Goal: Task Accomplishment & Management: Use online tool/utility

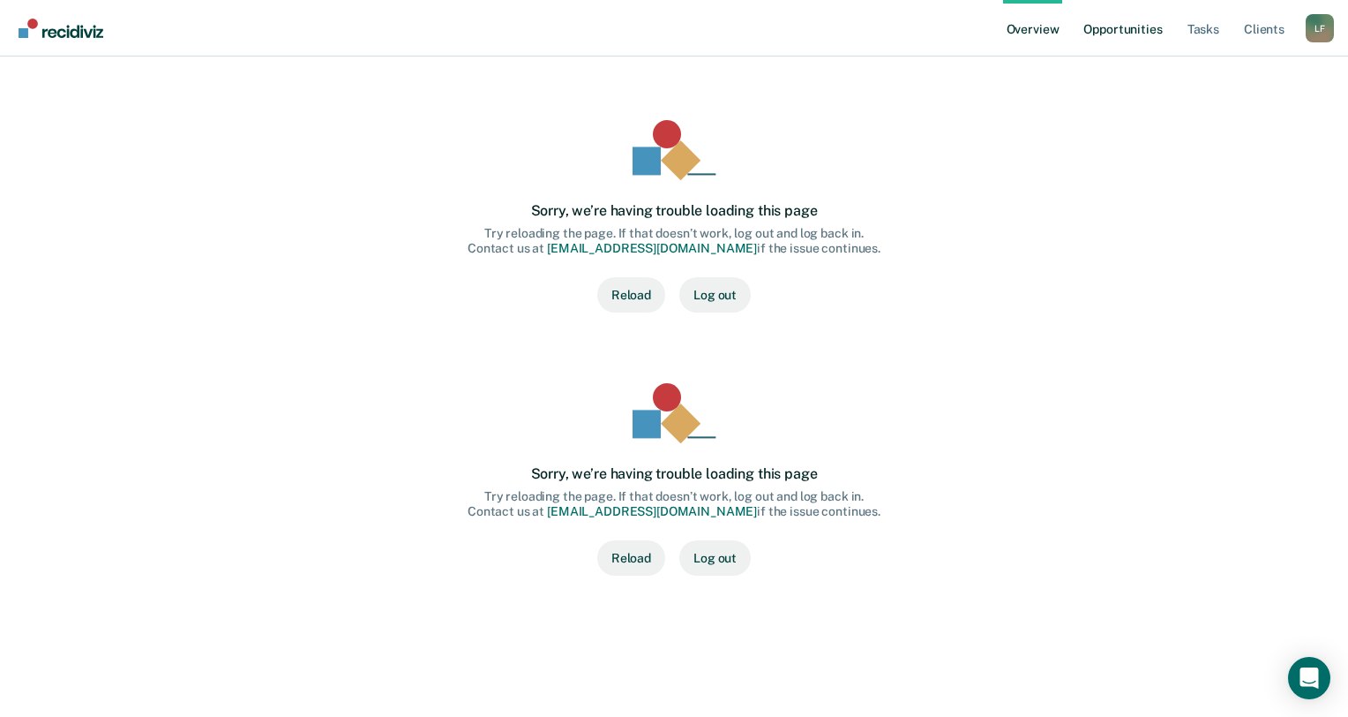
click at [1152, 21] on link "Opportunities" at bounding box center [1123, 28] width 86 height 56
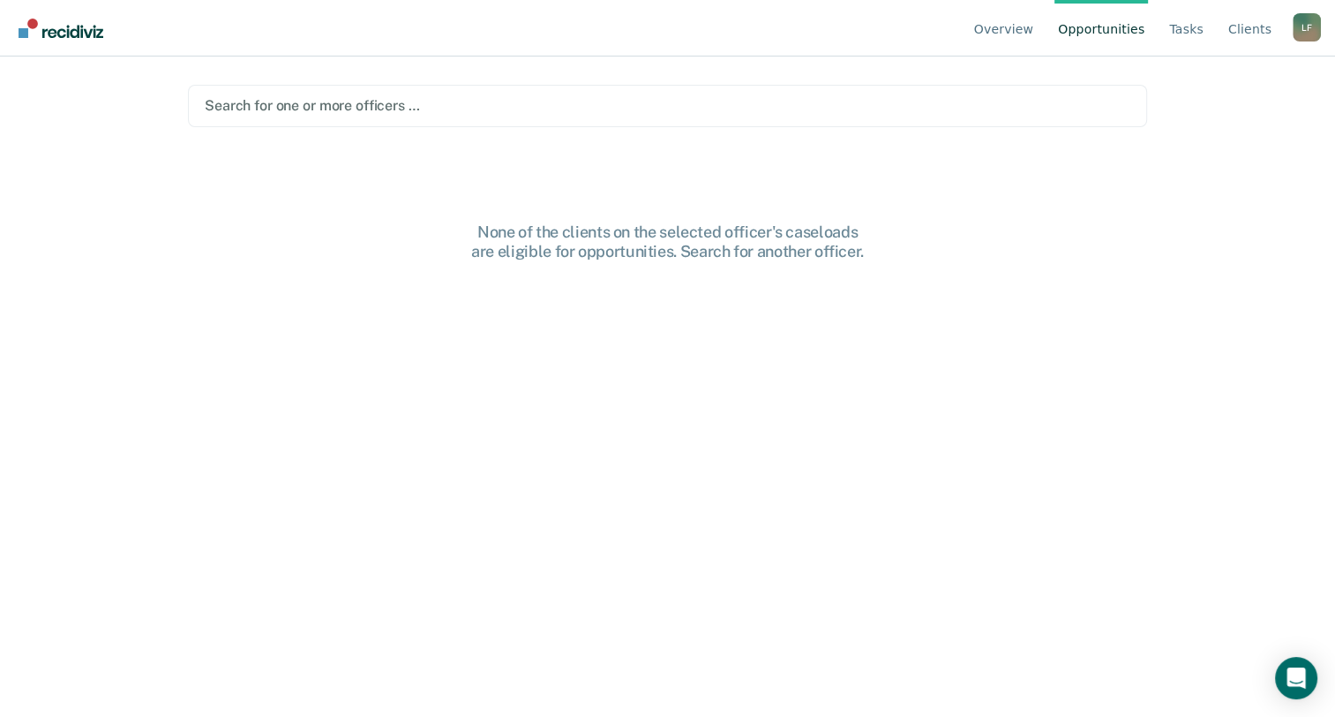
click at [415, 116] on div at bounding box center [668, 105] width 926 height 20
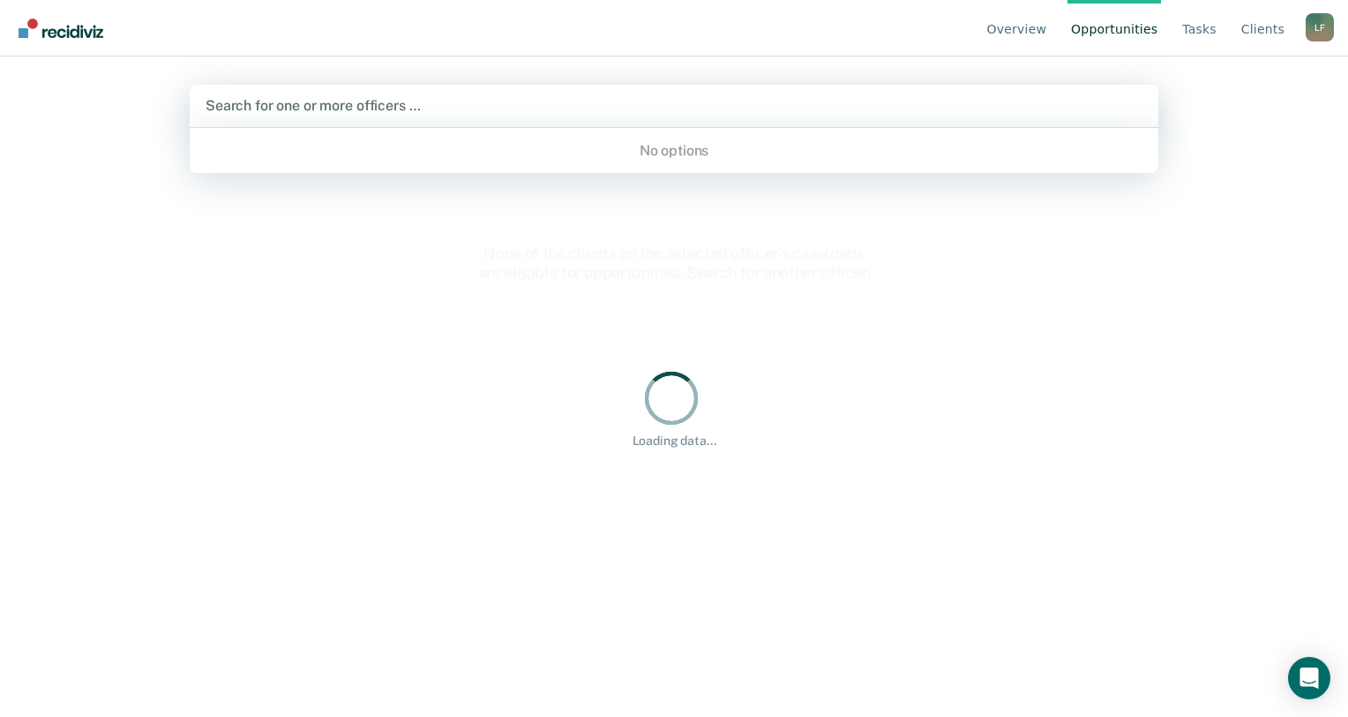
click at [415, 108] on div at bounding box center [674, 105] width 937 height 20
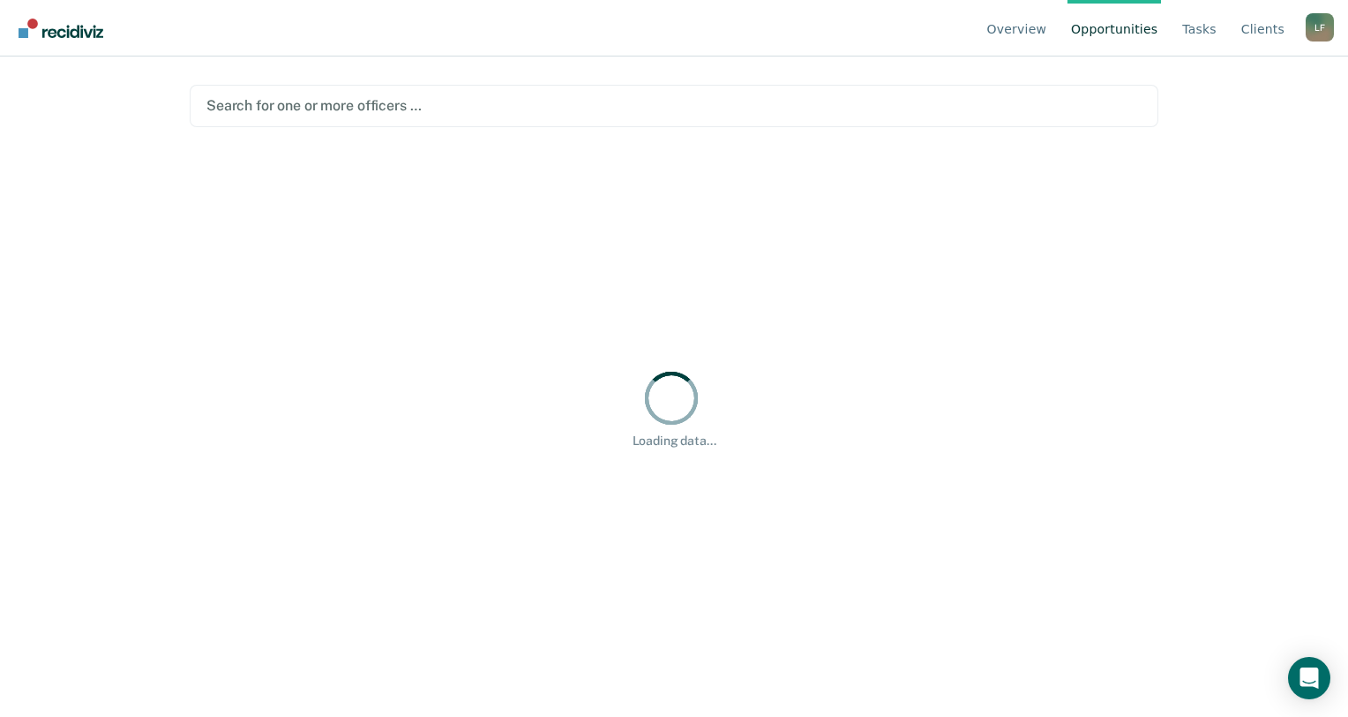
click at [420, 103] on div at bounding box center [673, 105] width 935 height 20
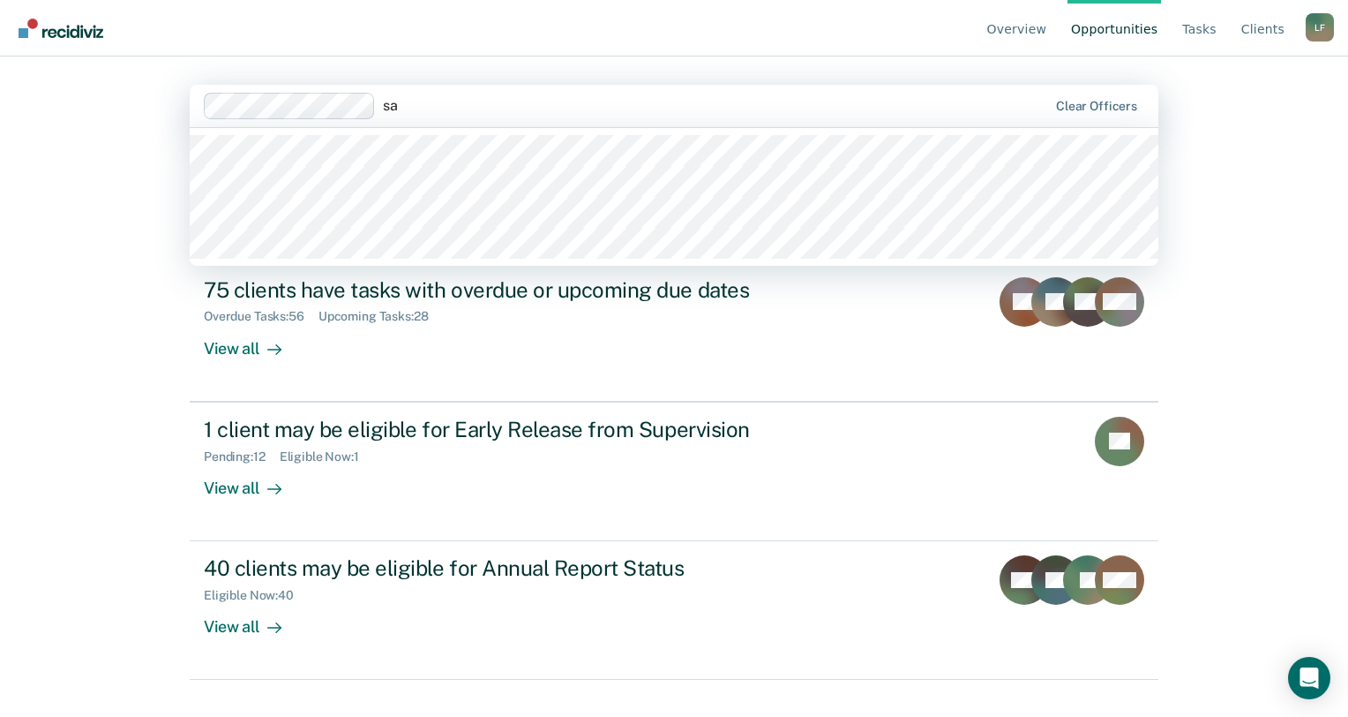
type input "s"
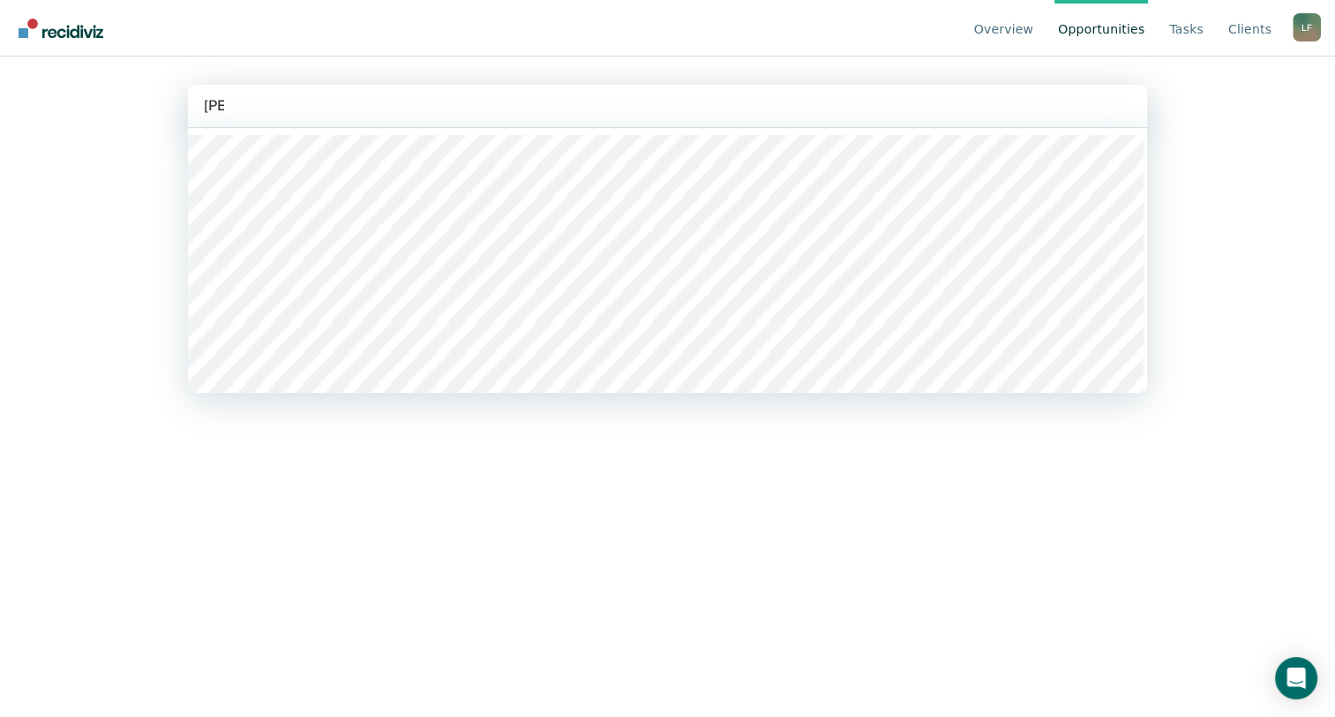
type input "[PERSON_NAME]"
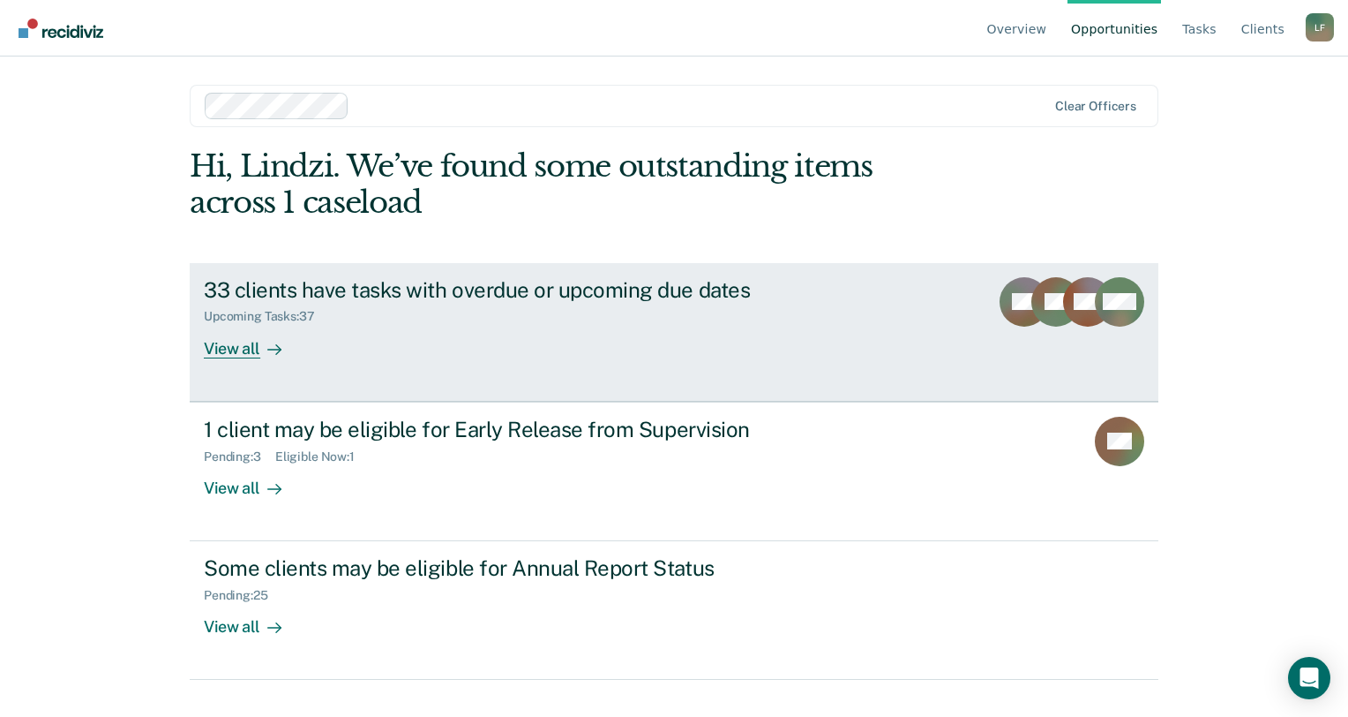
click at [777, 328] on div "33 clients have tasks with overdue or upcoming due dates Upcoming Tasks : 37 Vi…" at bounding box center [535, 317] width 662 height 81
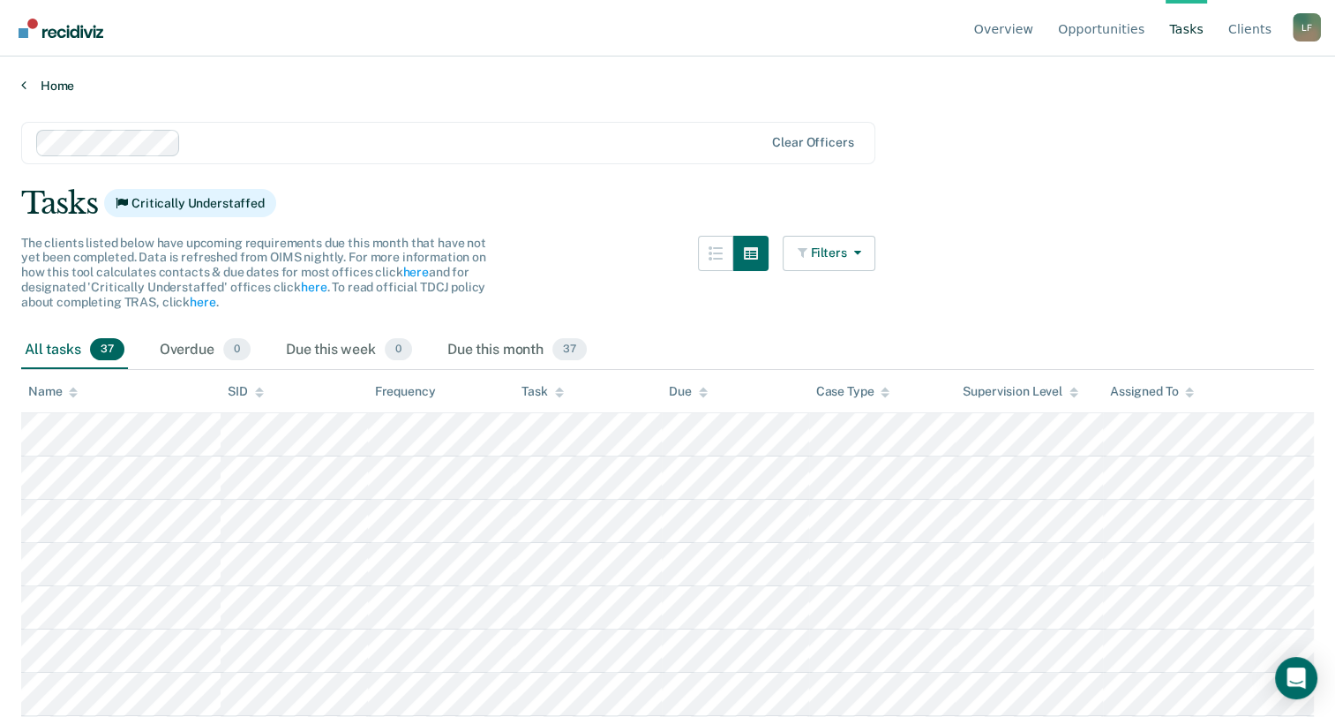
click at [56, 78] on link "Home" at bounding box center [667, 86] width 1293 height 16
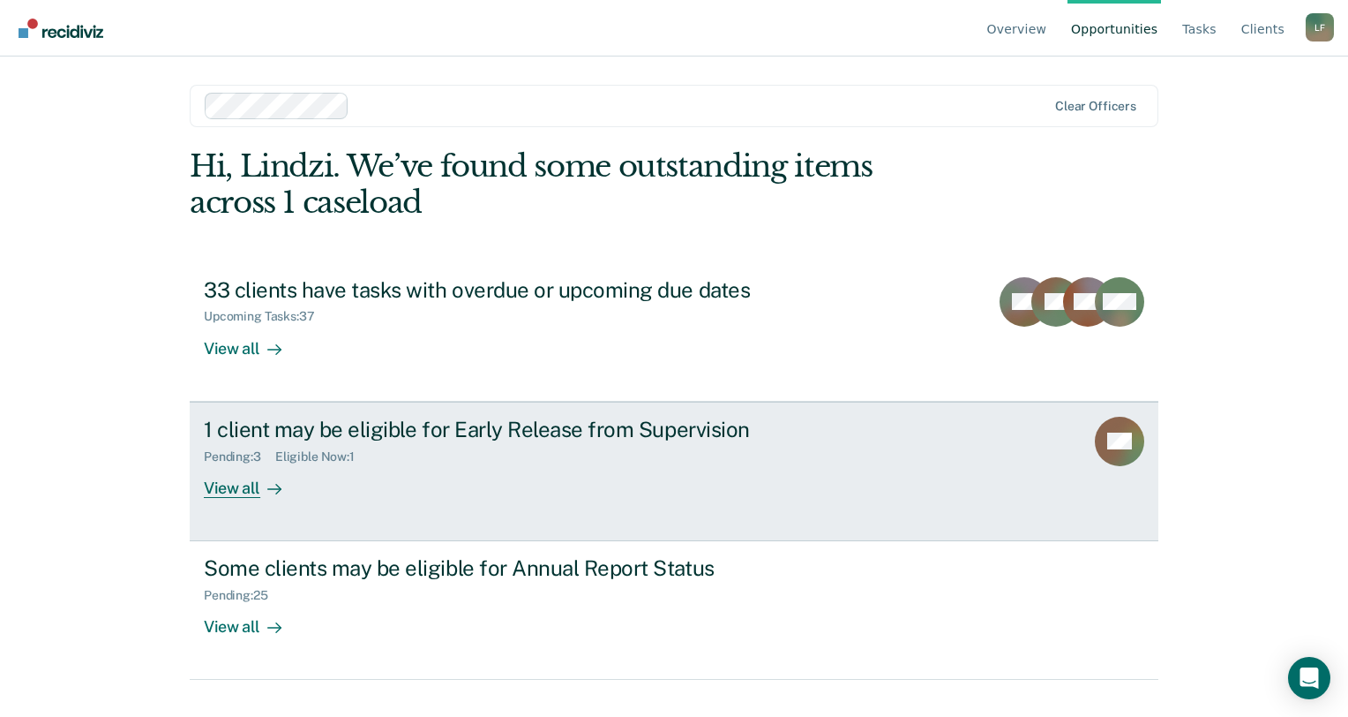
click at [407, 484] on div "1 client may be eligible for Early Release from Supervision Pending : 3 Eligibl…" at bounding box center [535, 457] width 662 height 81
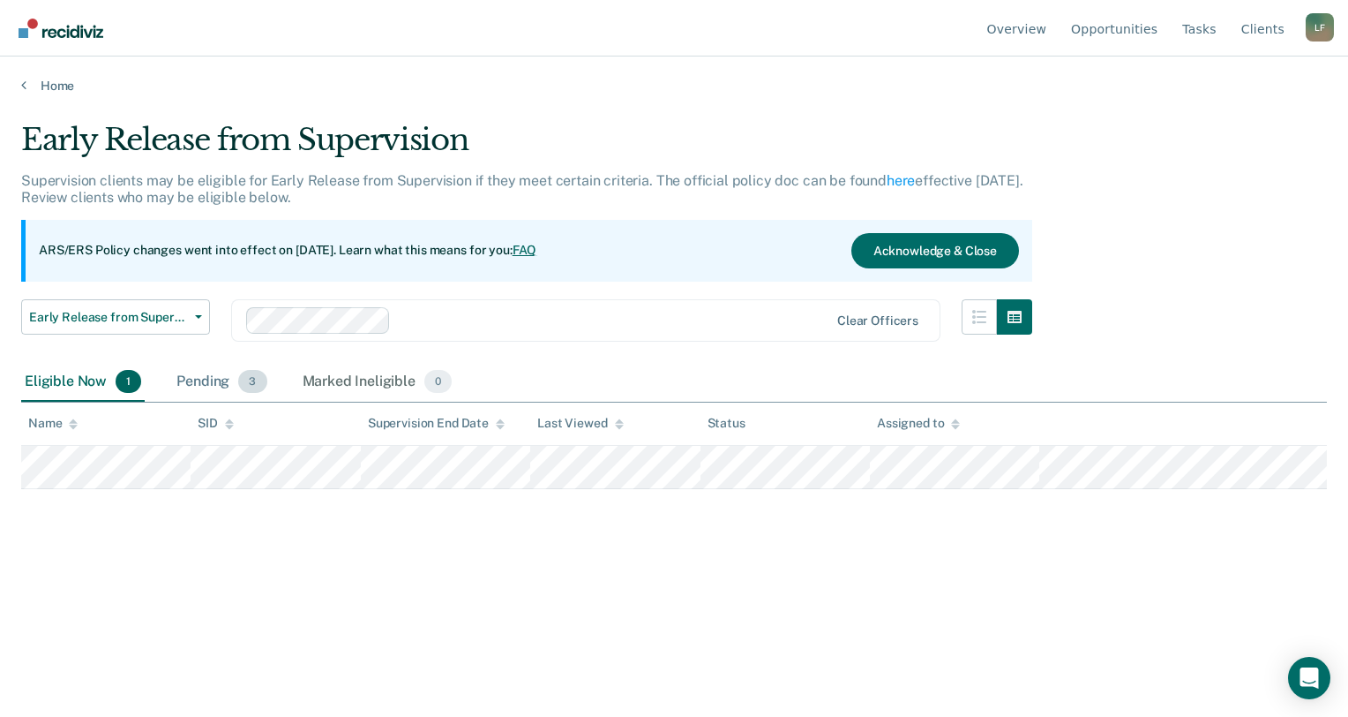
click at [184, 364] on div "Pending 3" at bounding box center [221, 382] width 97 height 39
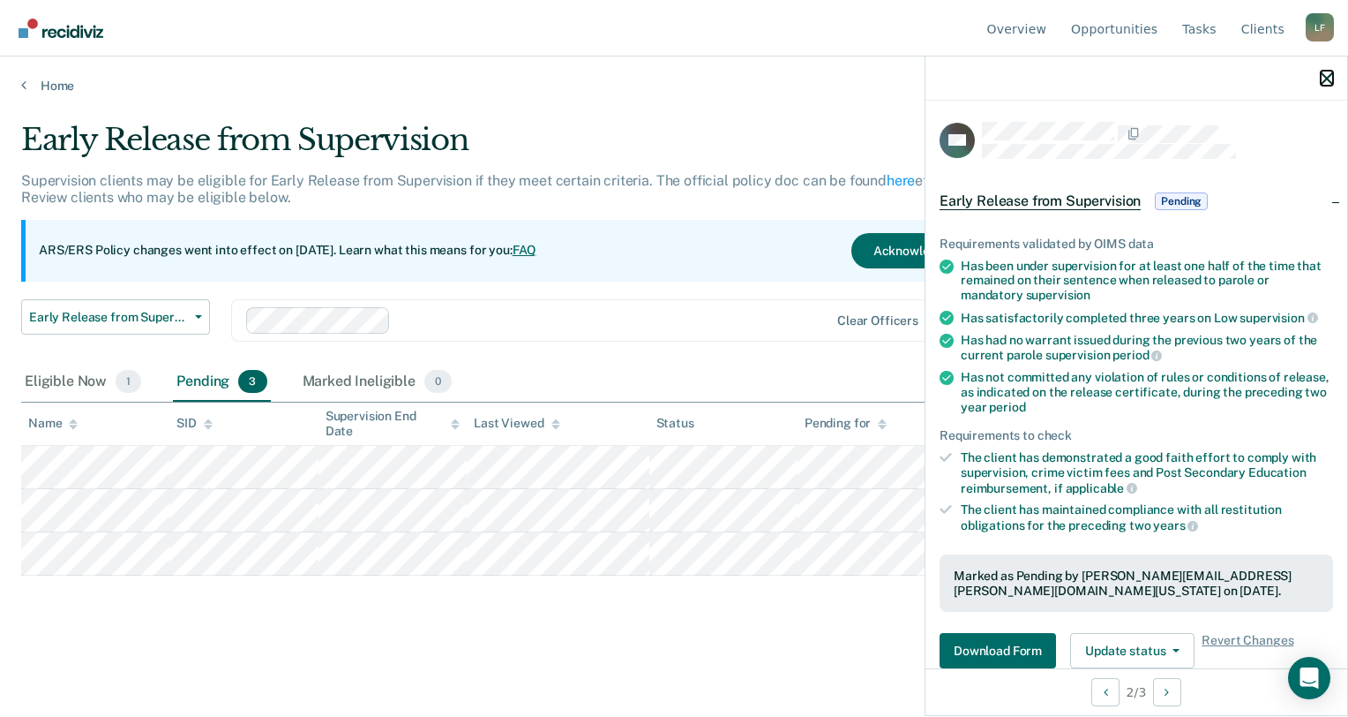
click at [1327, 79] on icon "button" at bounding box center [1327, 78] width 12 height 12
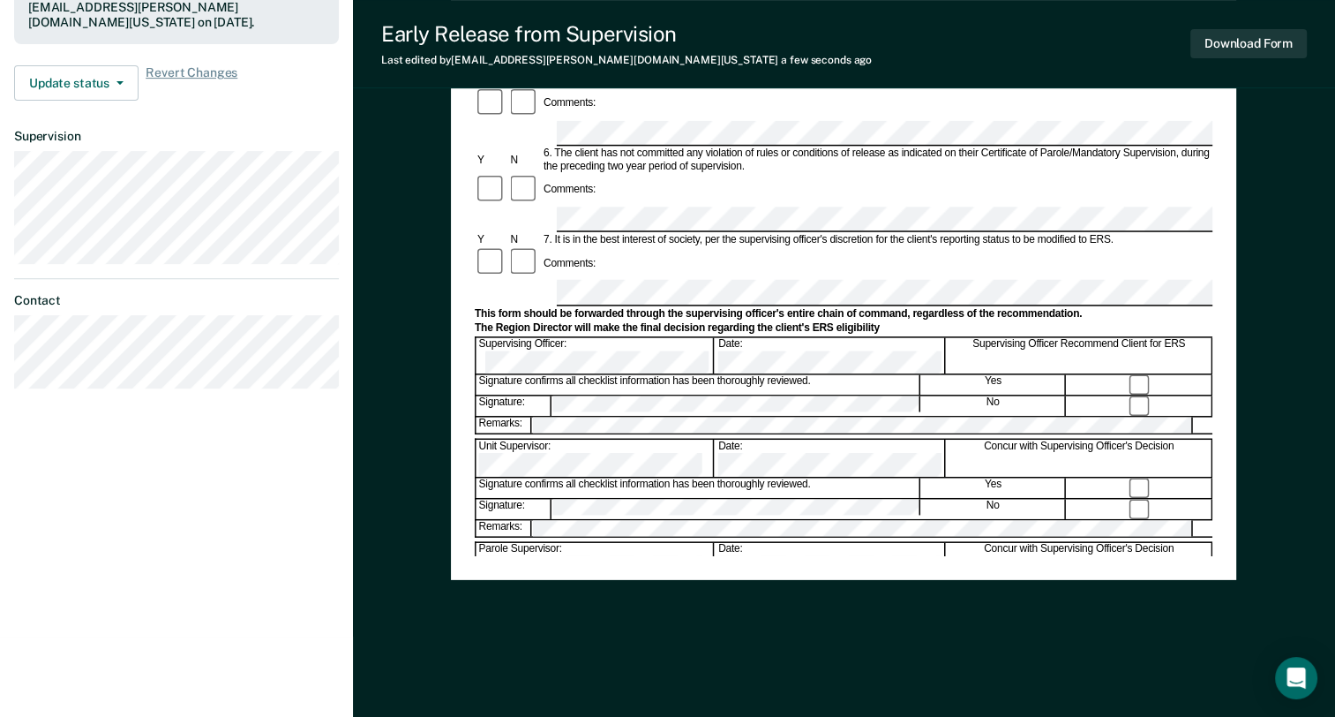
scroll to position [149, 0]
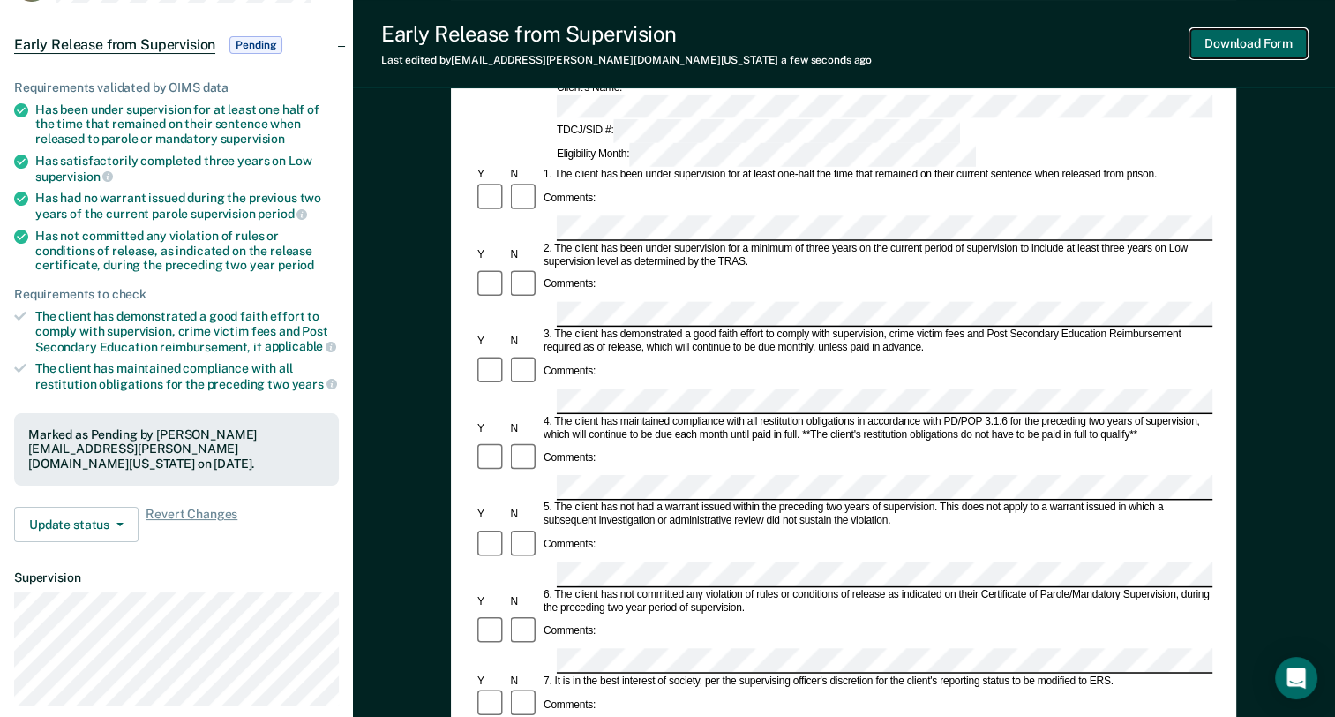
click at [1271, 35] on button "Download Form" at bounding box center [1248, 43] width 116 height 29
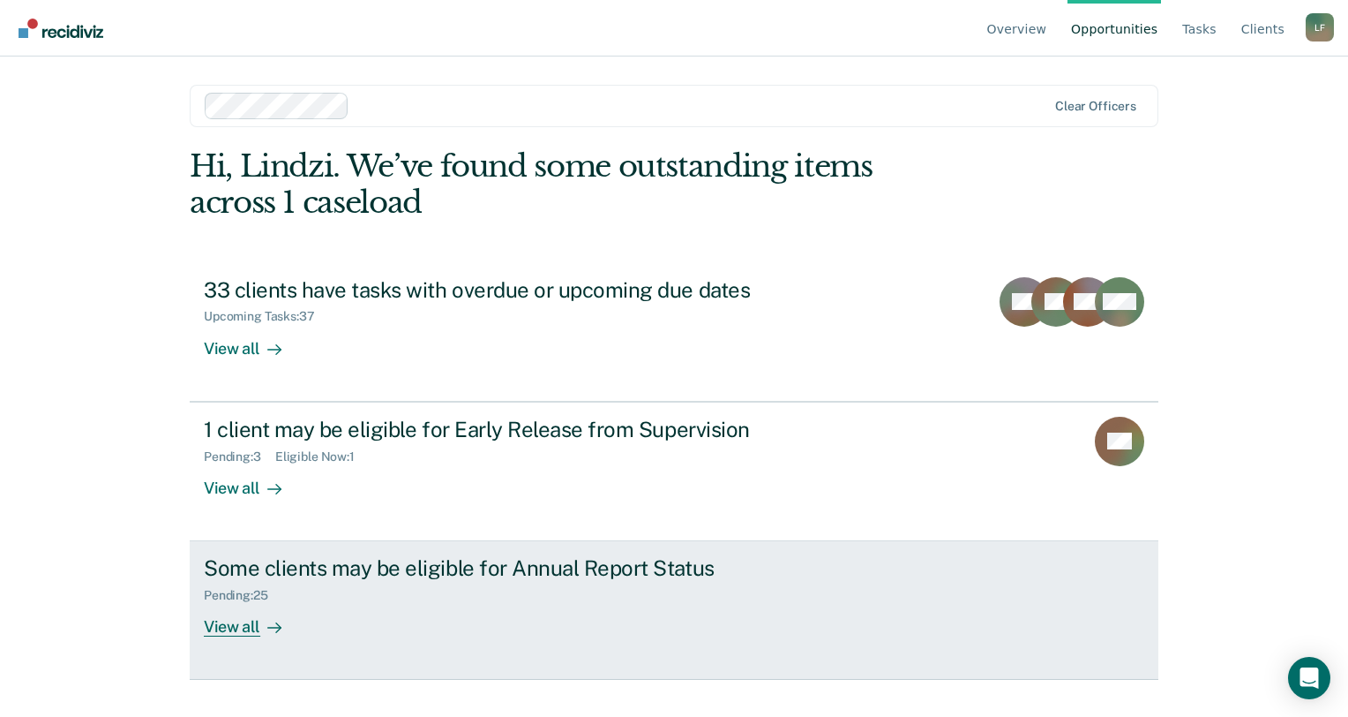
click at [401, 593] on div "Pending : 25" at bounding box center [513, 592] width 619 height 22
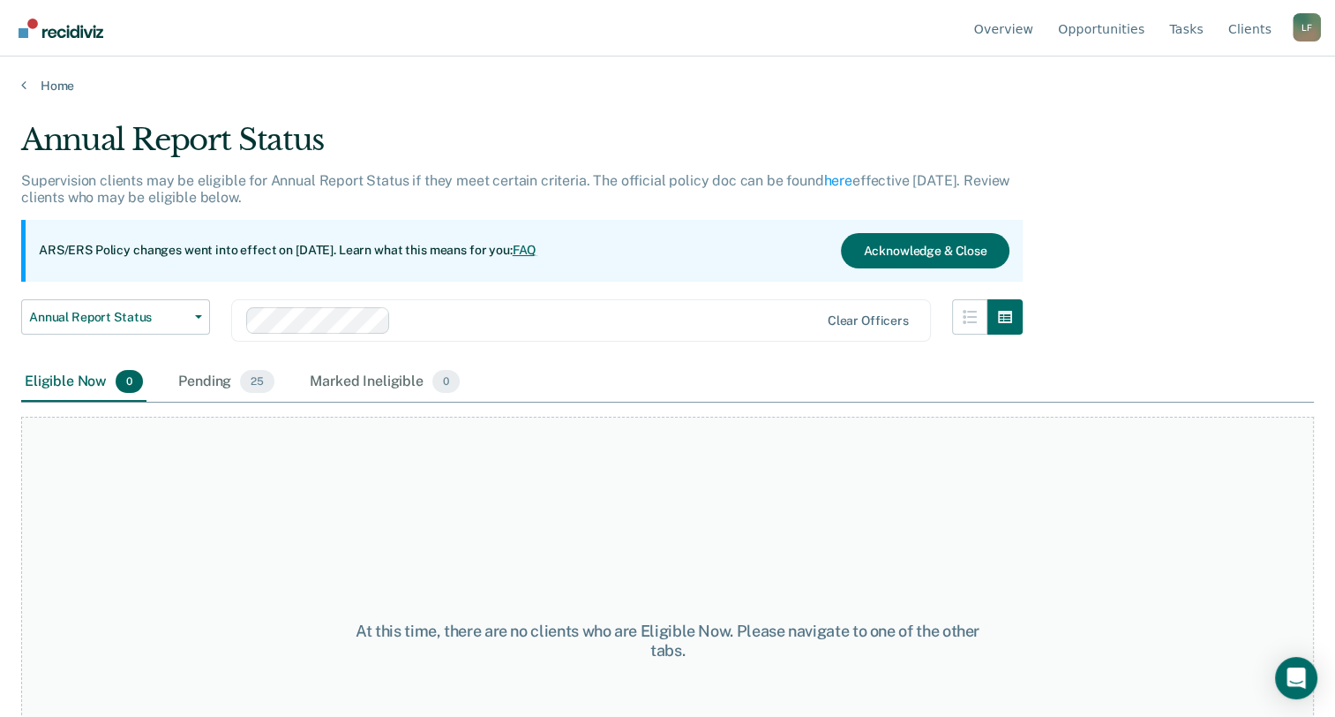
click at [220, 402] on div "At this time, there are no clients who are Eligible Now. Please navigate to one…" at bounding box center [667, 633] width 1293 height 462
click at [224, 378] on div "Pending 25" at bounding box center [226, 382] width 103 height 39
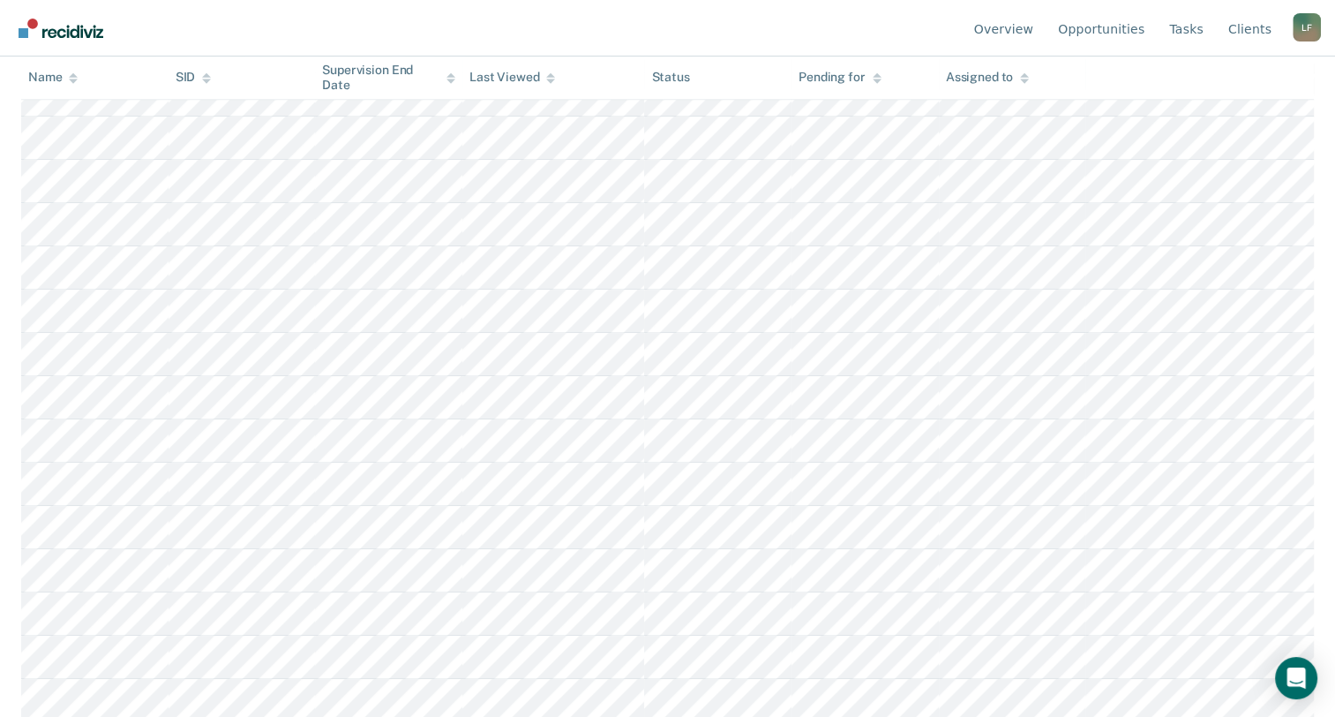
scroll to position [808, 0]
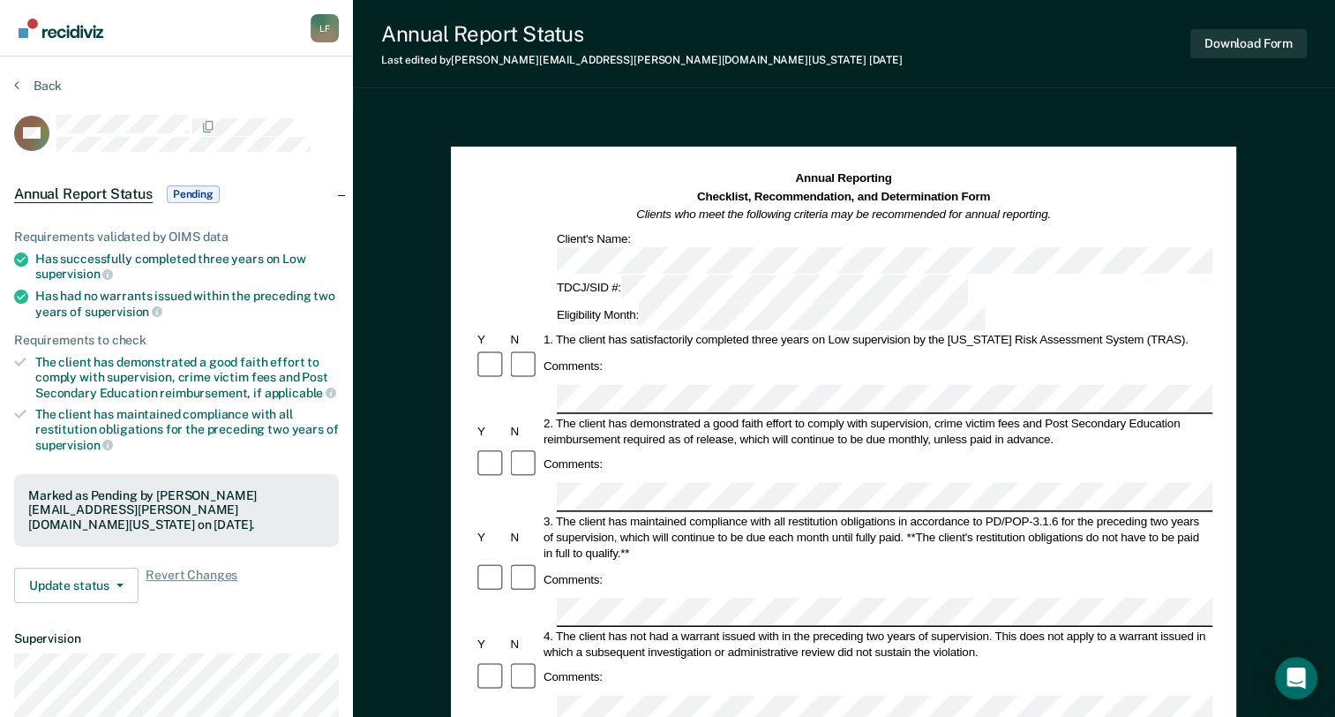
click at [1265, 32] on button "Download Form" at bounding box center [1248, 43] width 116 height 29
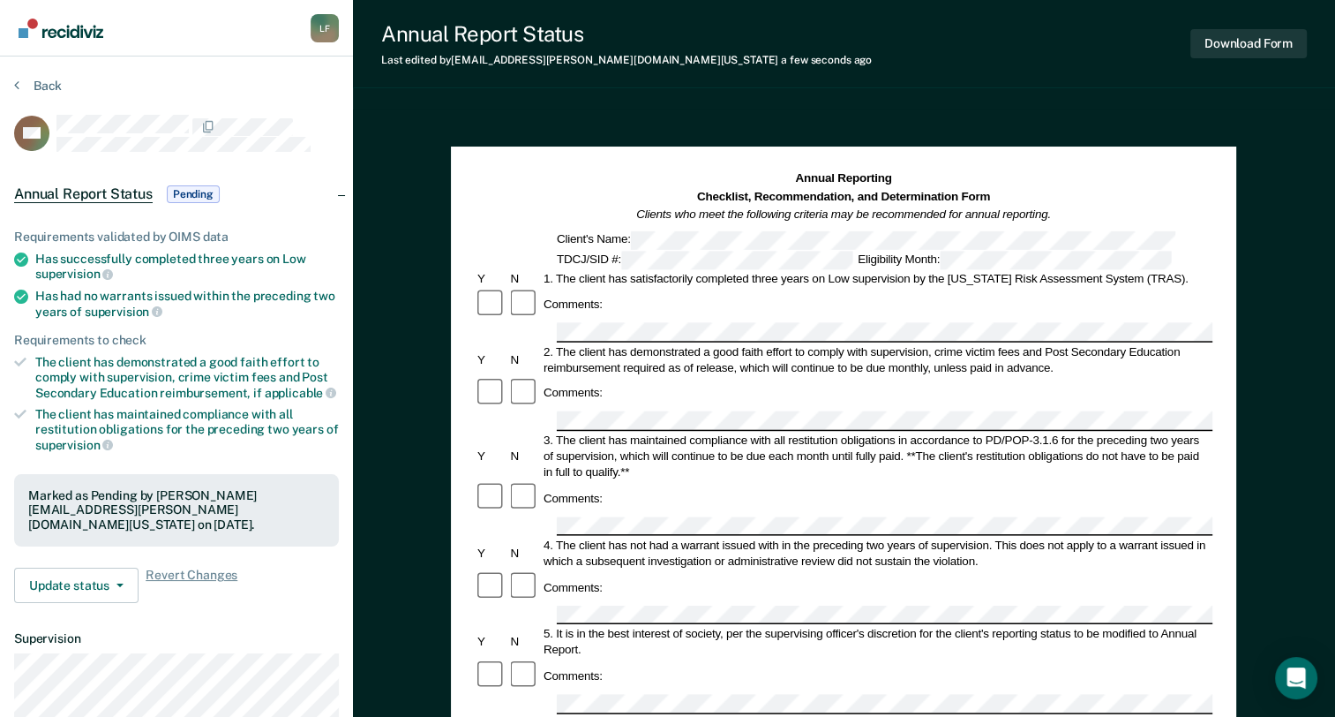
scroll to position [146, 0]
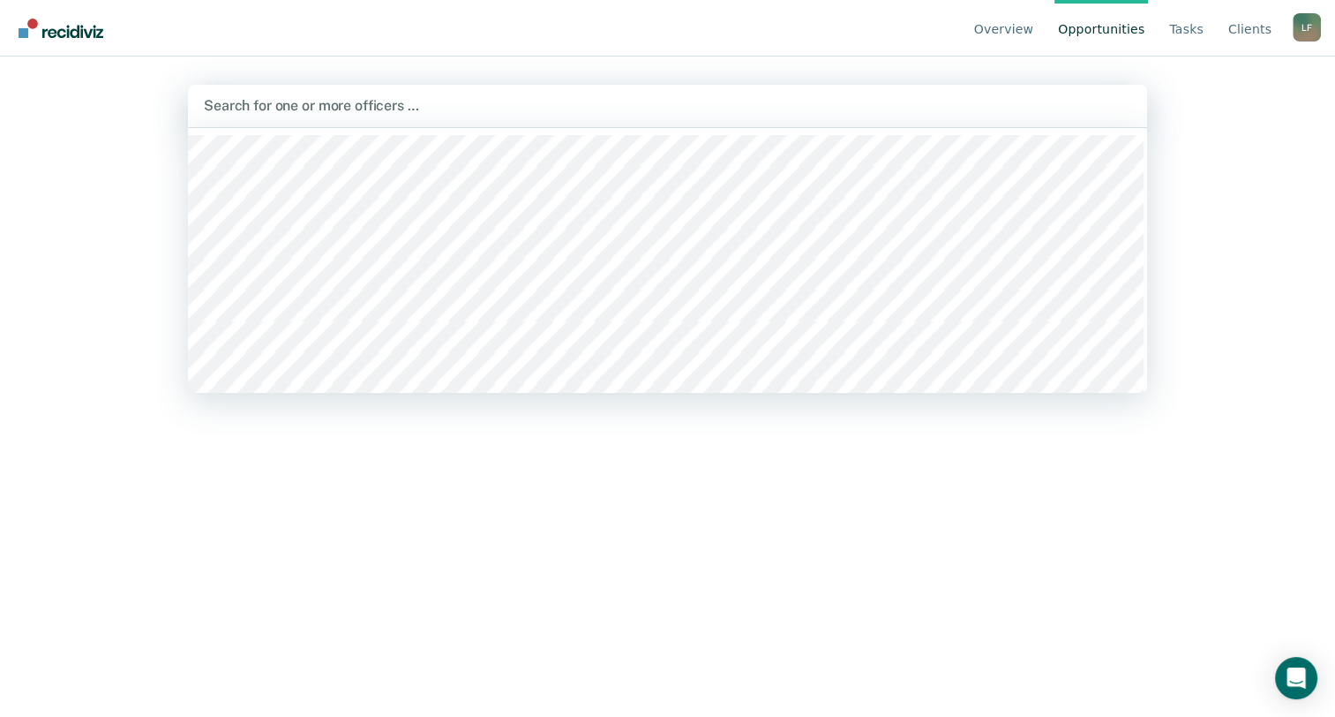
click at [1227, 293] on div "Overview Opportunities Tasks Client s [PERSON_NAME] [PERSON_NAME] Profile How i…" at bounding box center [667, 358] width 1335 height 717
